Goal: Information Seeking & Learning: Learn about a topic

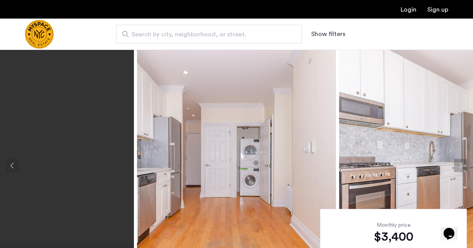
click at [14, 168] on button "Previous apartment" at bounding box center [12, 165] width 13 height 13
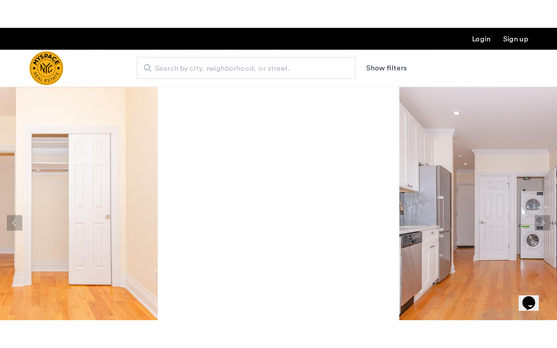
scroll to position [150, 0]
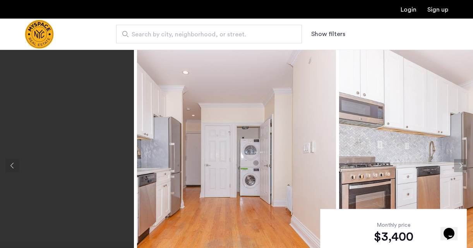
click at [461, 168] on button "Next apartment" at bounding box center [460, 165] width 13 height 13
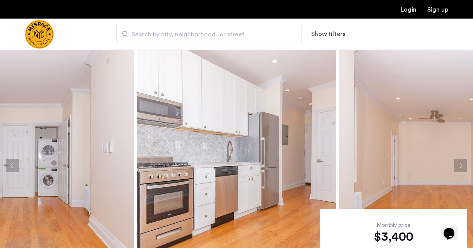
click at [459, 165] on button "Next apartment" at bounding box center [460, 165] width 13 height 13
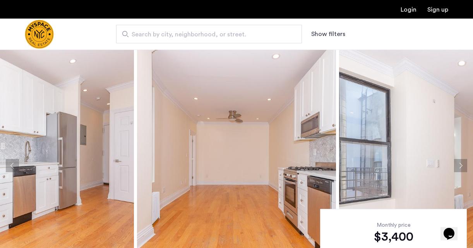
click at [459, 165] on button "Next apartment" at bounding box center [460, 165] width 13 height 13
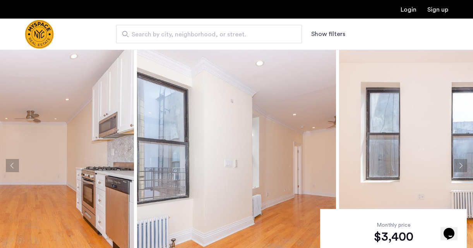
click at [459, 165] on button "Next apartment" at bounding box center [460, 165] width 13 height 13
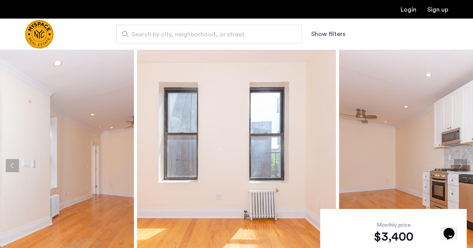
click at [459, 165] on button "Next apartment" at bounding box center [460, 165] width 13 height 13
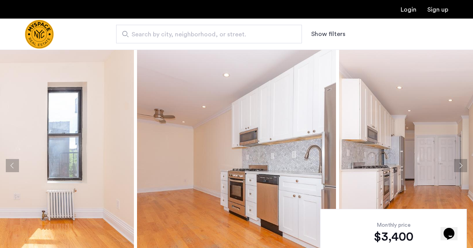
click at [459, 165] on button "Next apartment" at bounding box center [460, 165] width 13 height 13
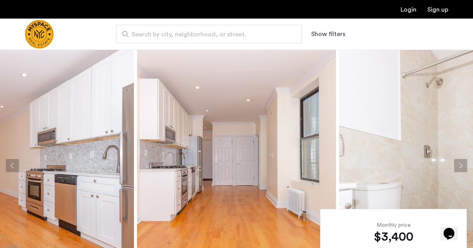
click at [459, 164] on button "Next apartment" at bounding box center [460, 165] width 13 height 13
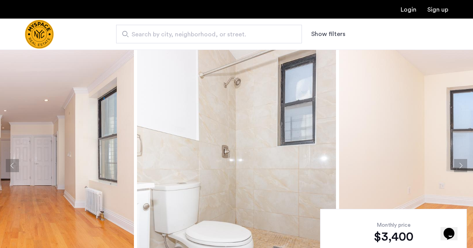
click at [459, 164] on button "Next apartment" at bounding box center [460, 165] width 13 height 13
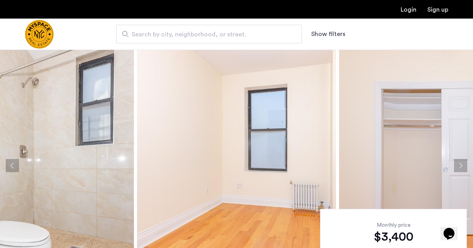
click at [459, 164] on button "Next apartment" at bounding box center [460, 165] width 13 height 13
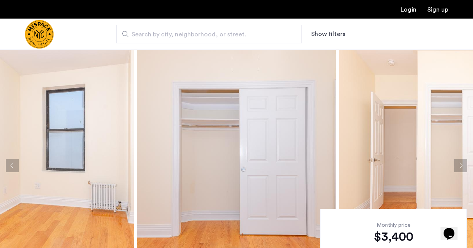
click at [459, 164] on button "Next apartment" at bounding box center [460, 165] width 13 height 13
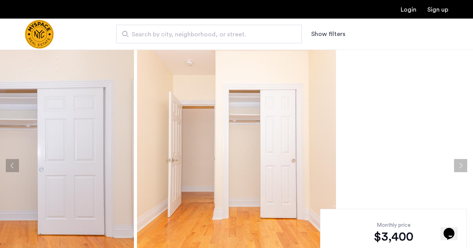
click at [459, 164] on button "Next apartment" at bounding box center [460, 165] width 13 height 13
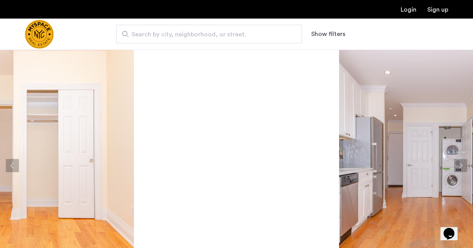
click at [459, 164] on button "Next apartment" at bounding box center [460, 165] width 13 height 13
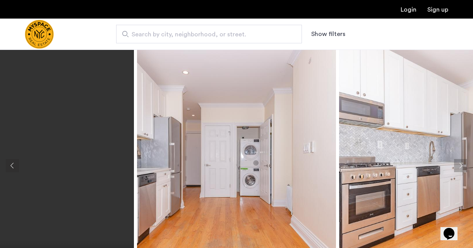
click at [459, 164] on button "Next apartment" at bounding box center [460, 165] width 13 height 13
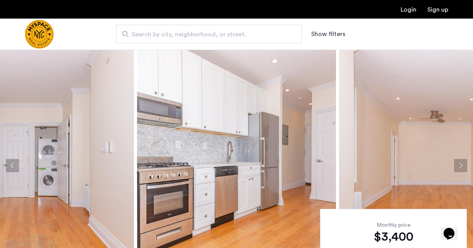
click at [459, 164] on button "Next apartment" at bounding box center [460, 165] width 13 height 13
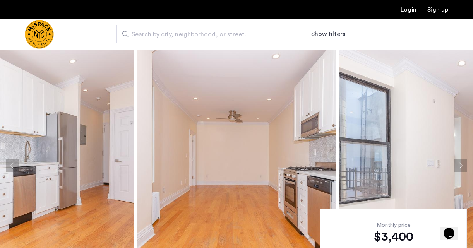
click at [459, 164] on button "Next apartment" at bounding box center [460, 165] width 13 height 13
